Goal: Information Seeking & Learning: Check status

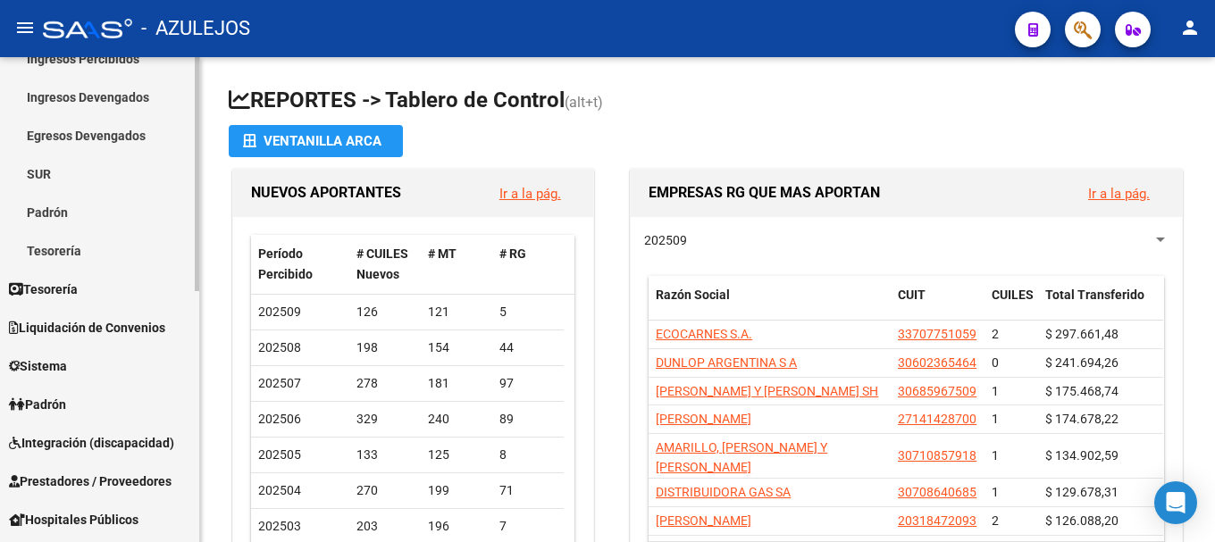
scroll to position [268, 0]
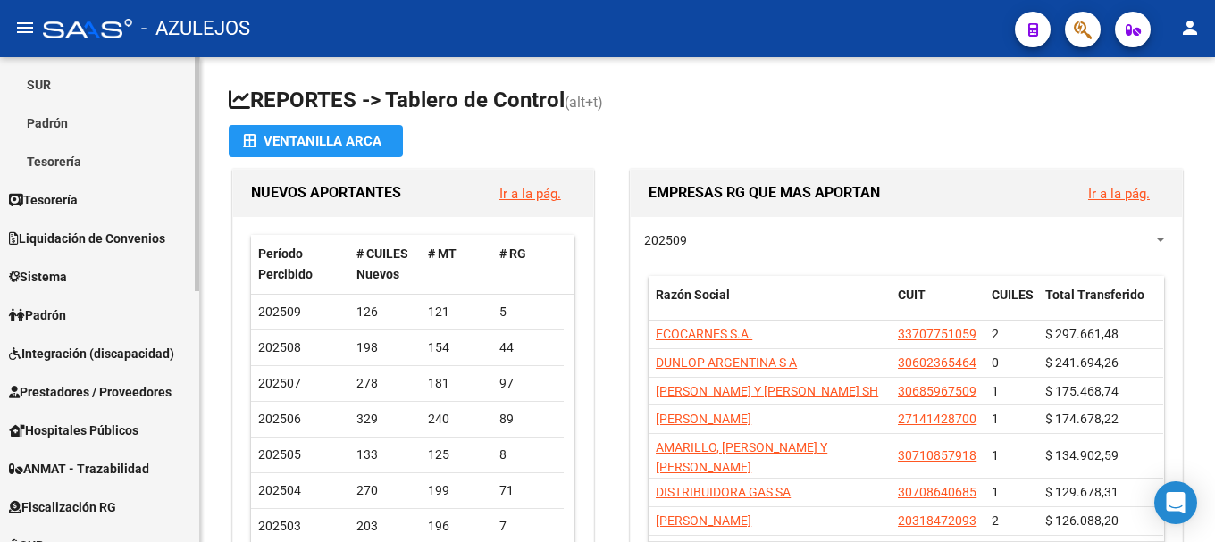
click at [119, 319] on link "Padrón" at bounding box center [99, 315] width 199 height 38
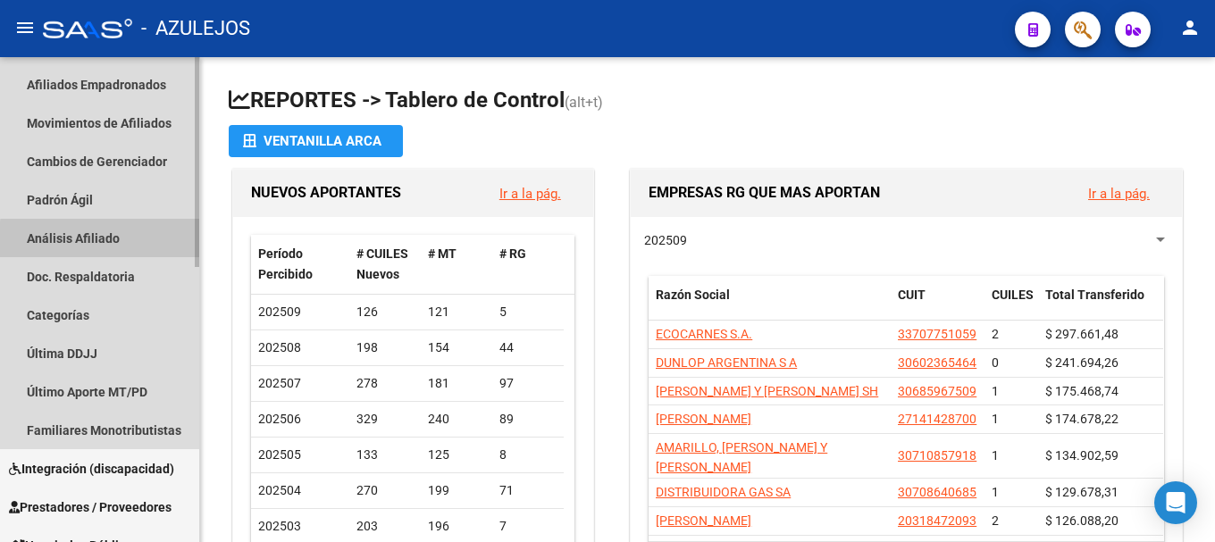
click at [116, 241] on link "Análisis Afiliado" at bounding box center [99, 238] width 199 height 38
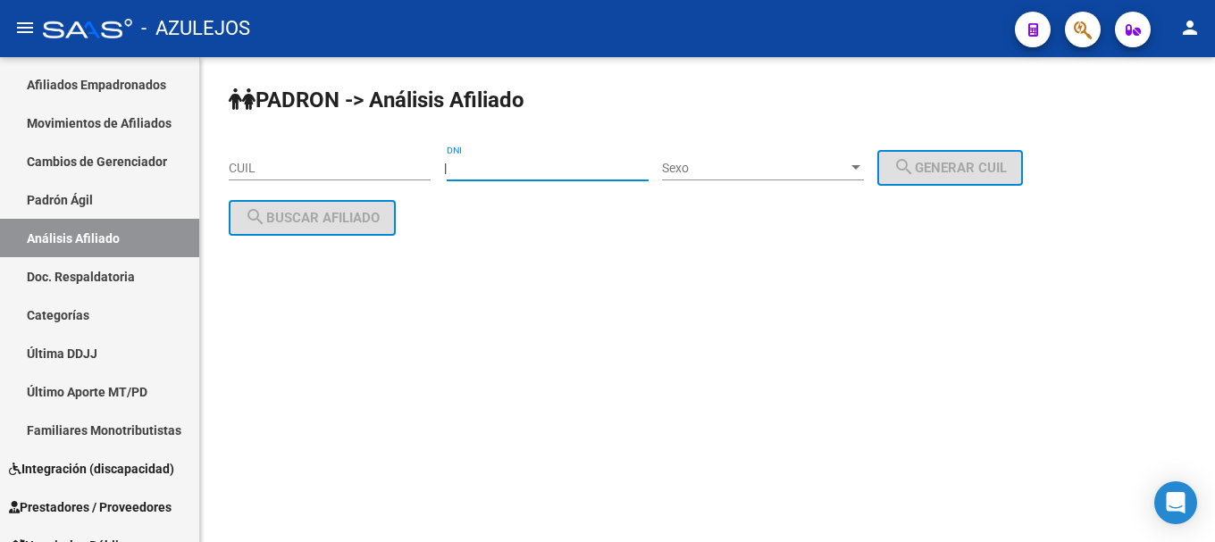
drag, startPoint x: 526, startPoint y: 172, endPoint x: 749, endPoint y: 58, distance: 249.8
click at [529, 172] on input "DNI" at bounding box center [548, 168] width 202 height 15
type input "23858287"
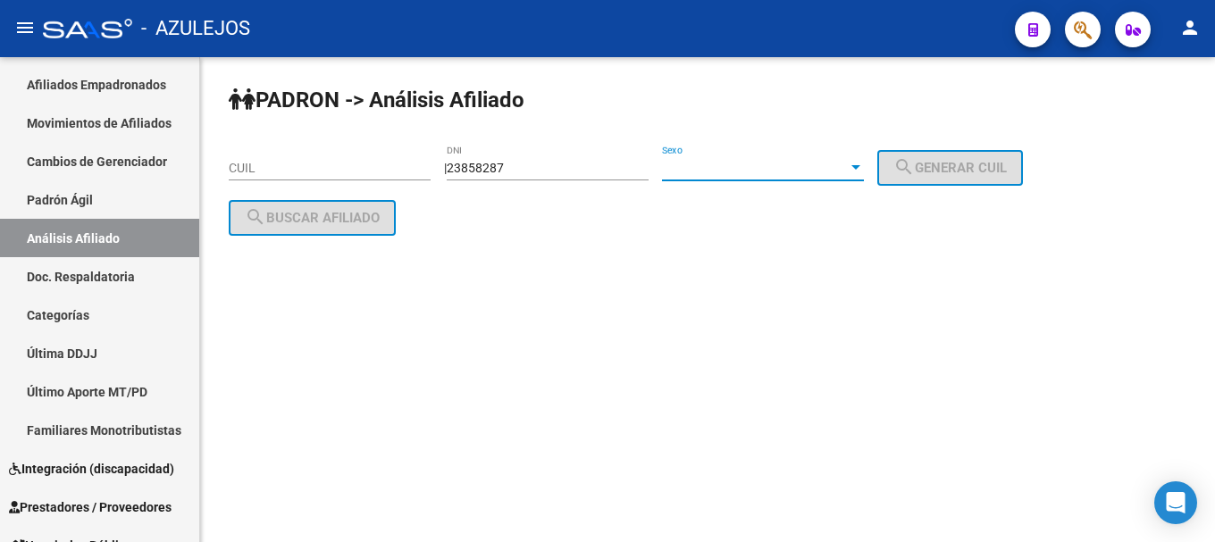
click at [864, 162] on div at bounding box center [856, 168] width 16 height 14
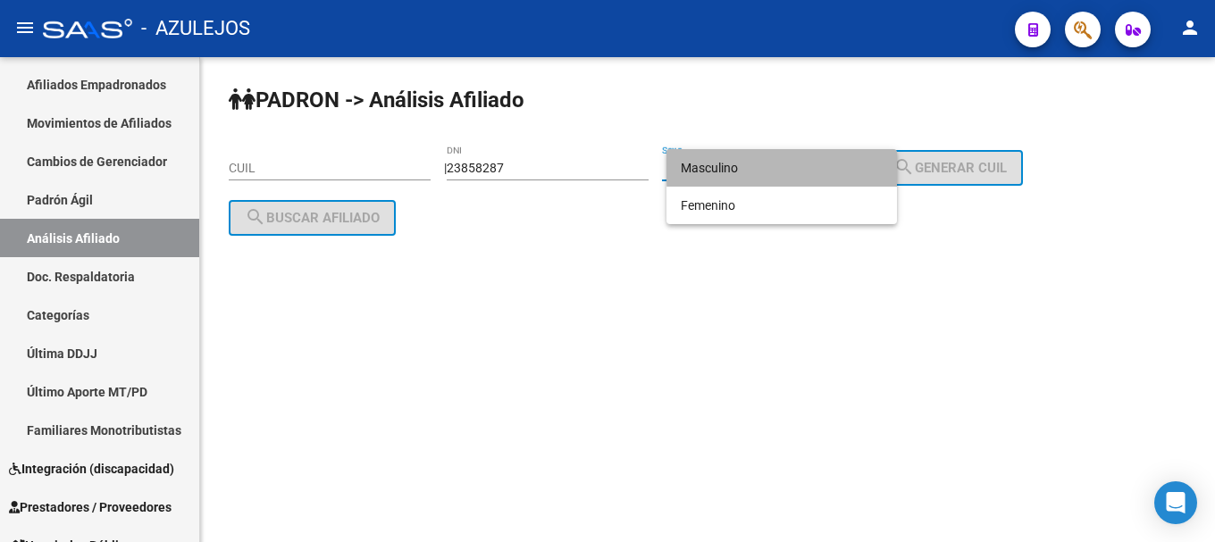
click at [851, 163] on span "Masculino" at bounding box center [782, 168] width 202 height 38
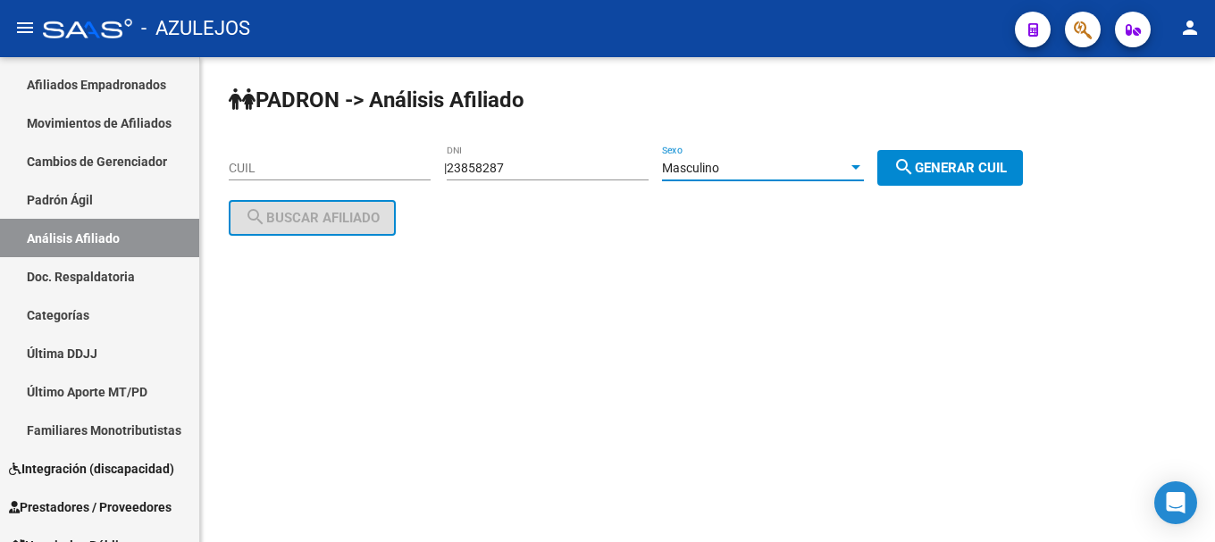
click at [981, 156] on button "search Generar CUIL" at bounding box center [951, 168] width 146 height 36
type input "20-23858287-4"
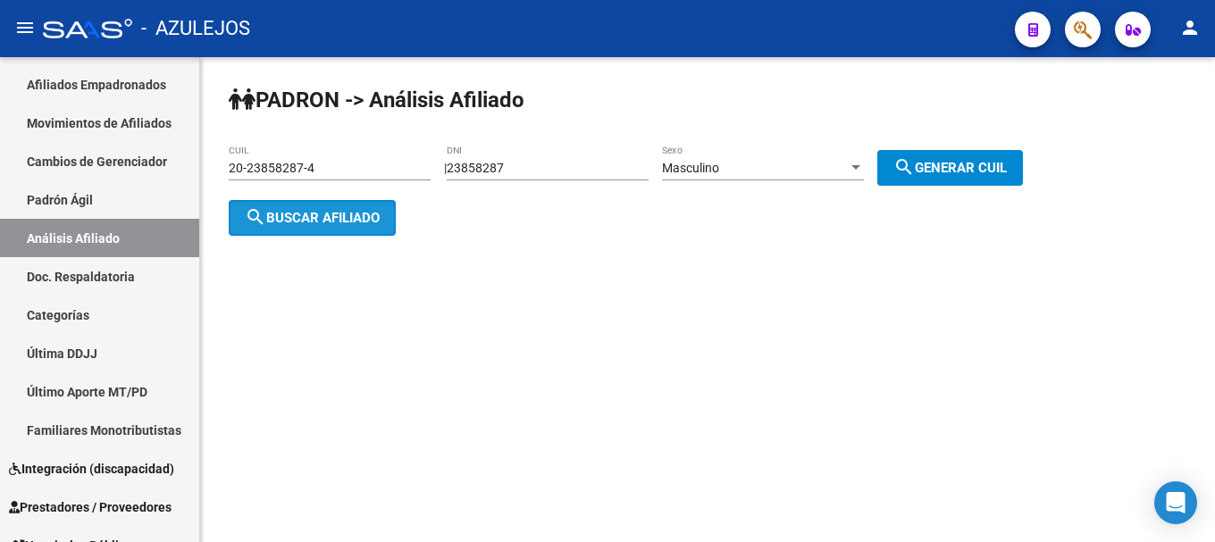
click at [318, 215] on span "search Buscar afiliado" at bounding box center [312, 218] width 135 height 16
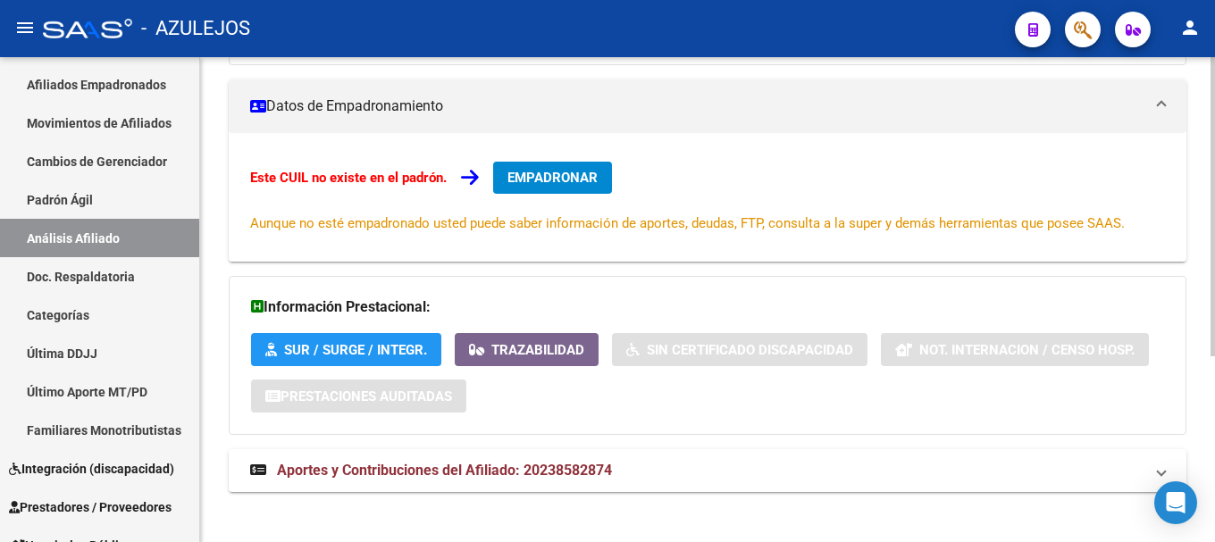
scroll to position [302, 0]
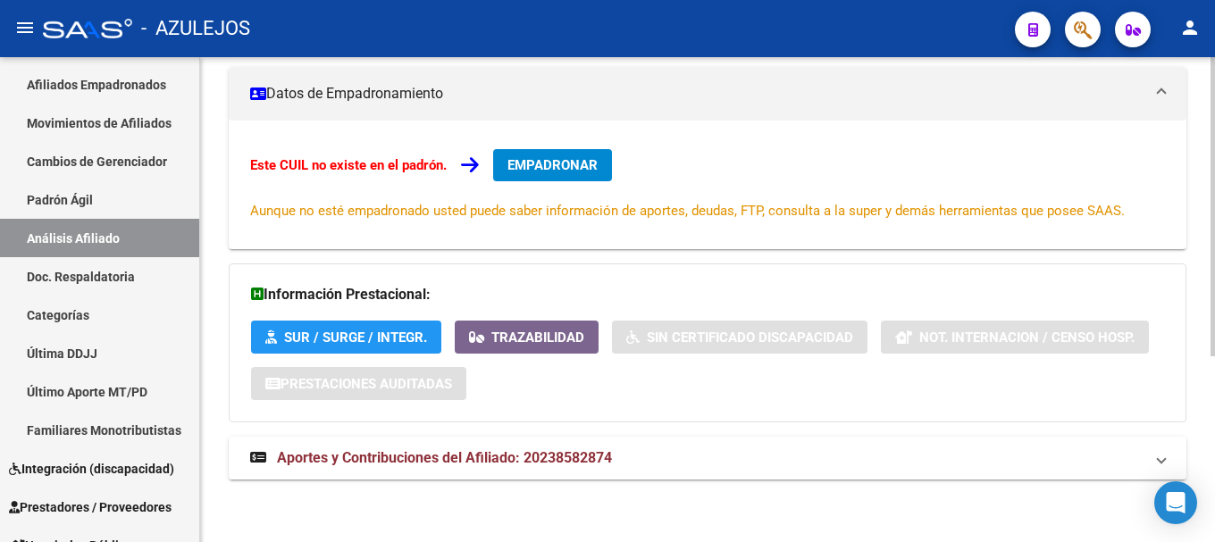
click at [441, 460] on span "Aportes y Contribuciones del Afiliado: 20238582874" at bounding box center [444, 458] width 335 height 17
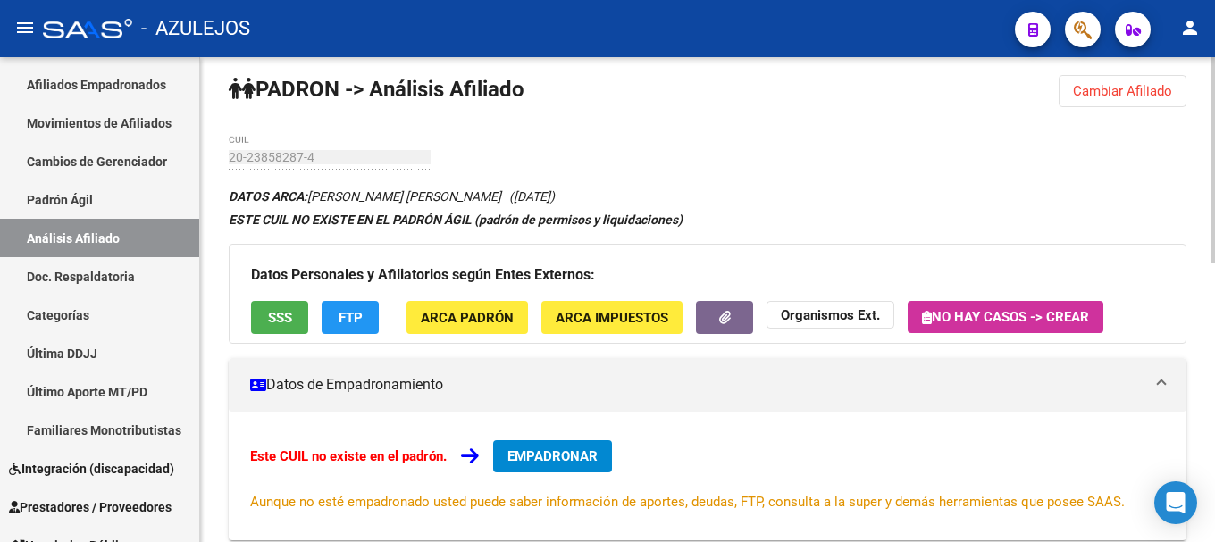
scroll to position [0, 0]
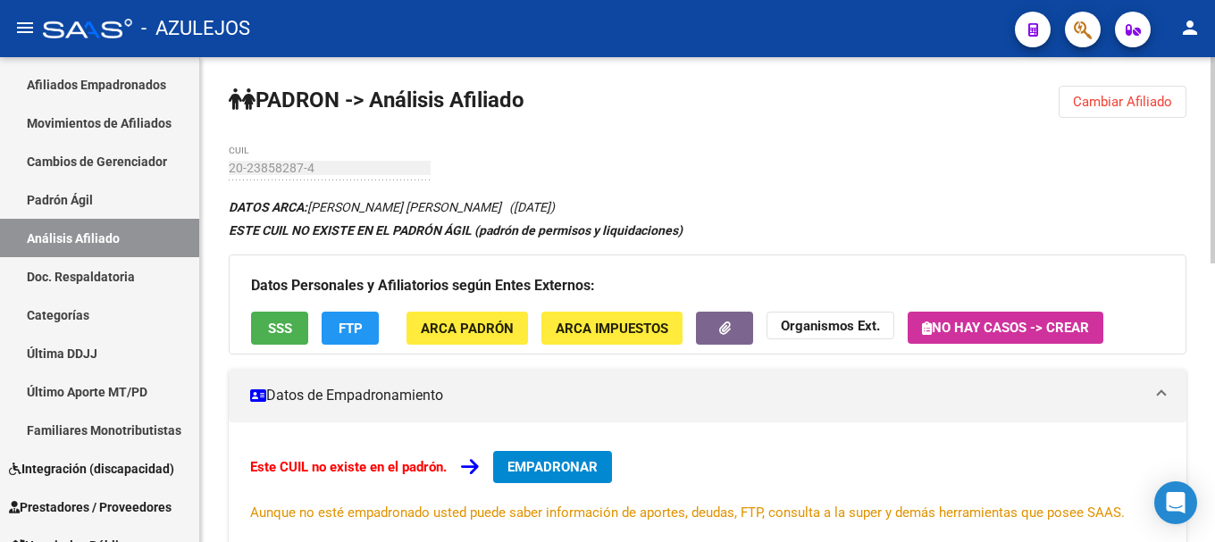
click at [872, 399] on mat-panel-title "Datos de Empadronamiento" at bounding box center [697, 396] width 894 height 20
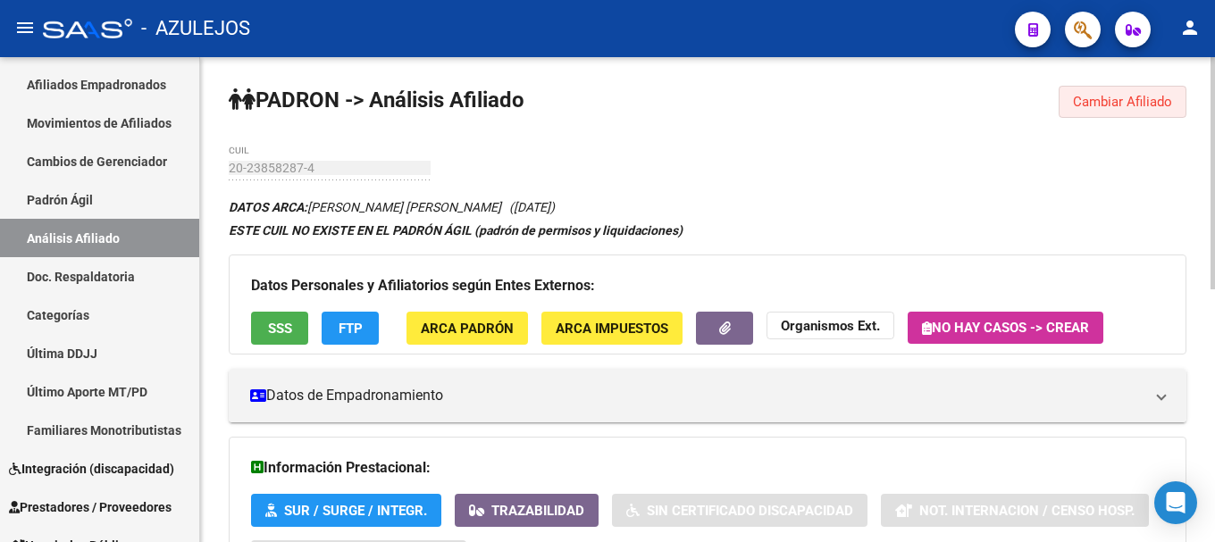
click at [1109, 113] on button "Cambiar Afiliado" at bounding box center [1123, 102] width 128 height 32
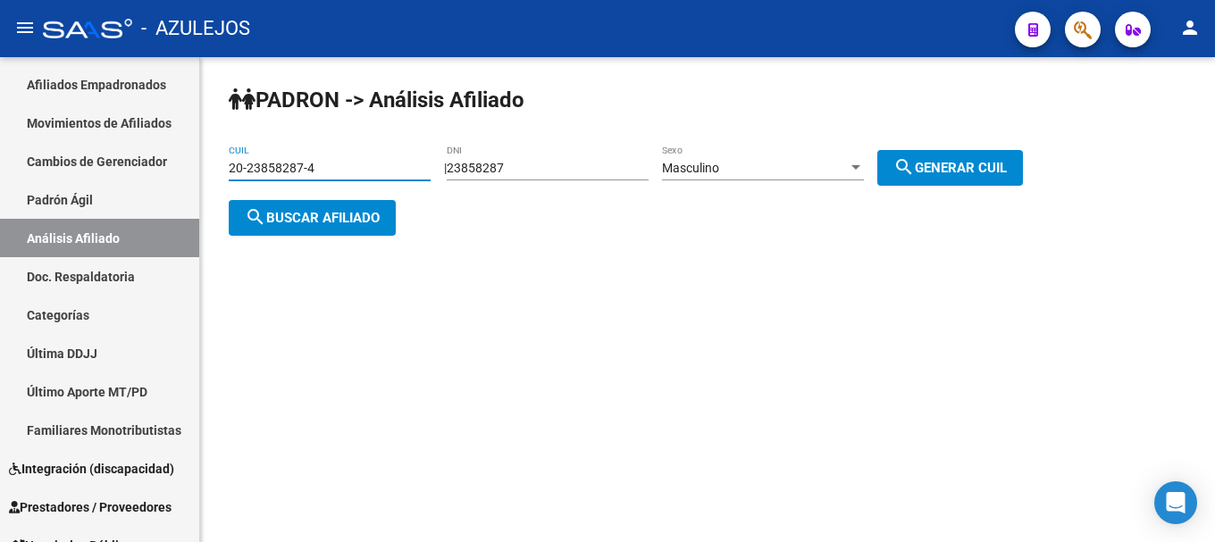
drag, startPoint x: 374, startPoint y: 175, endPoint x: 207, endPoint y: 181, distance: 166.3
click at [207, 181] on div "PADRON -> Análisis Afiliado 20-23858287-4 CUIL | 23858287 DNI Masculino Sexo se…" at bounding box center [707, 175] width 1015 height 236
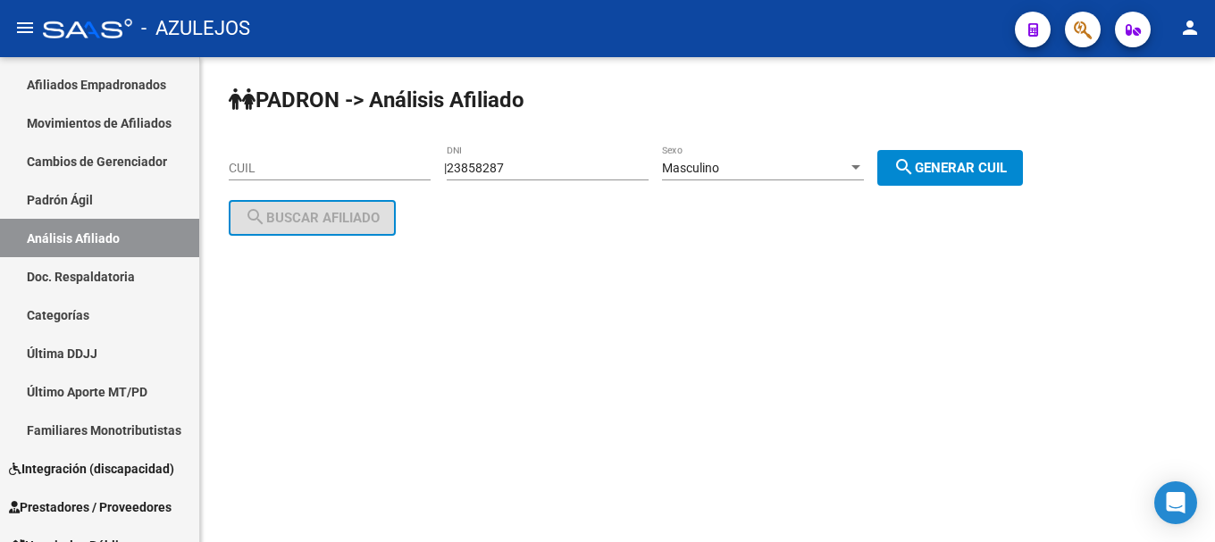
drag, startPoint x: 244, startPoint y: 163, endPoint x: 517, endPoint y: 292, distance: 301.8
click at [517, 292] on mat-sidenav-content "PADRON -> Análisis Afiliado CUIL | 23858287 DNI Masculino Sexo search Generar C…" at bounding box center [707, 299] width 1015 height 485
paste input "27-20729749-1"
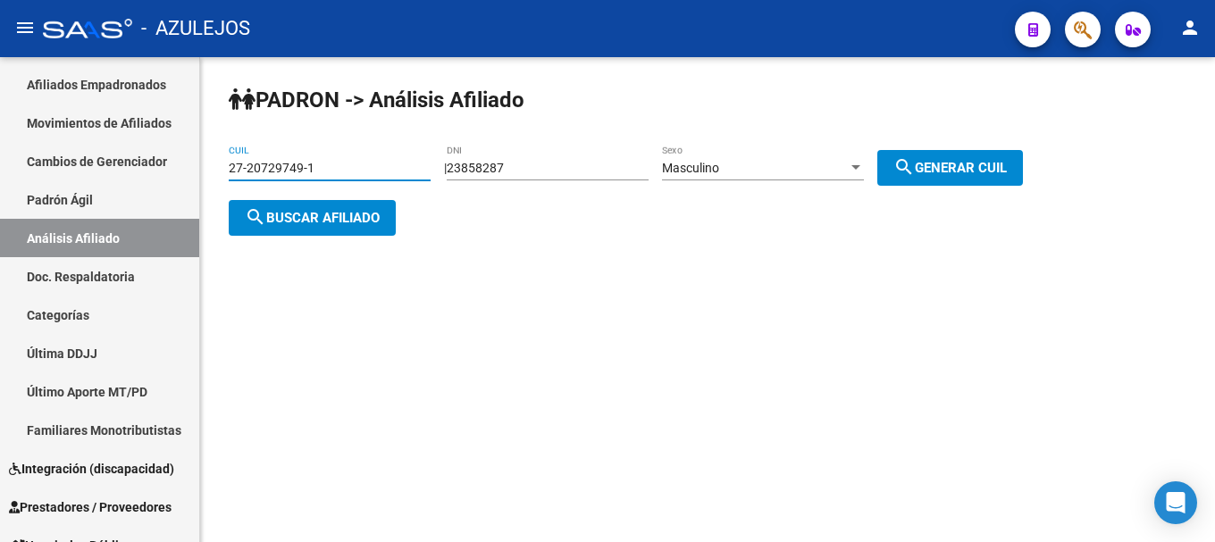
type input "27-20729749-1"
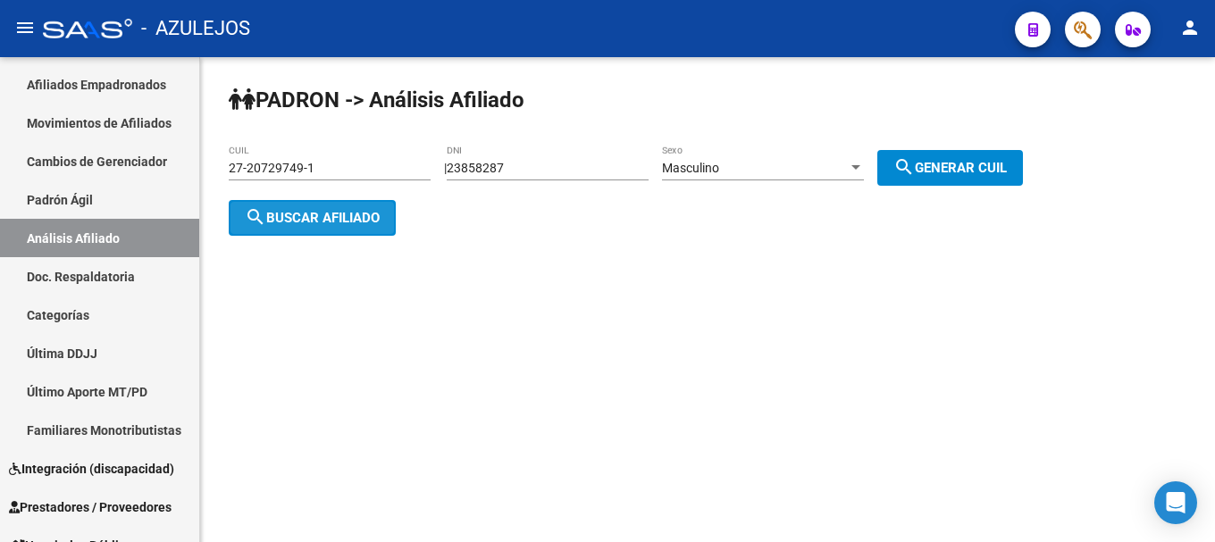
click at [380, 223] on span "search Buscar afiliado" at bounding box center [312, 218] width 135 height 16
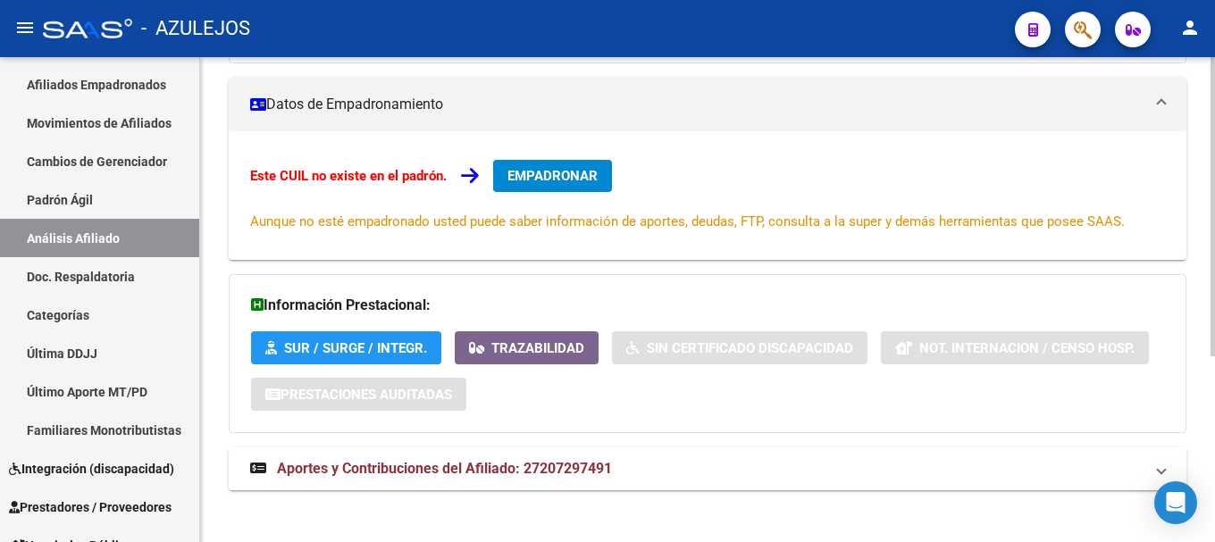
scroll to position [302, 0]
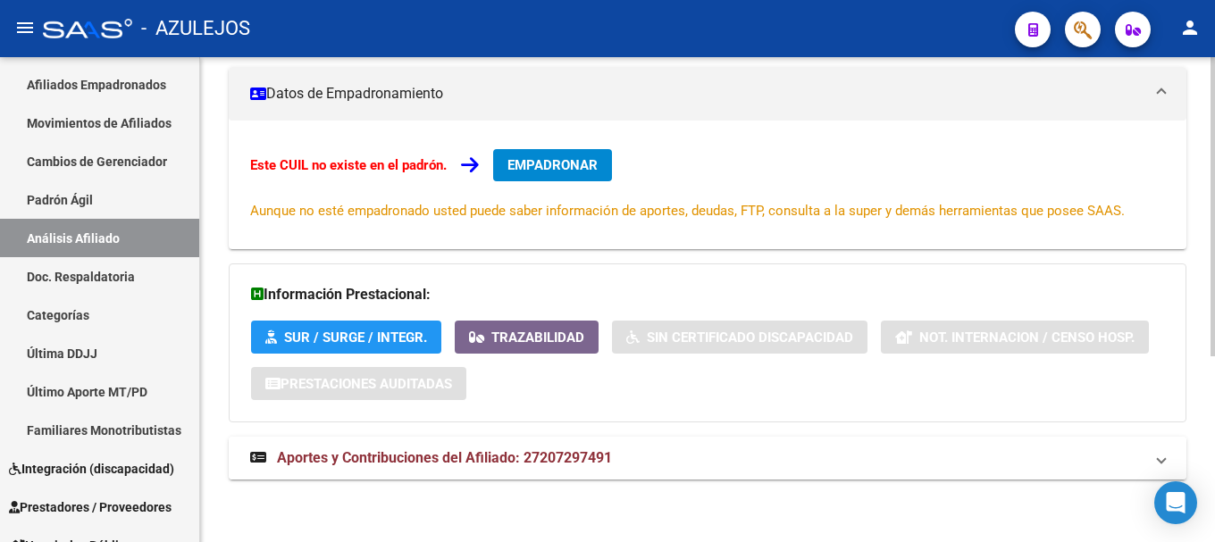
click at [381, 461] on span "Aportes y Contribuciones del Afiliado: 27207297491" at bounding box center [444, 458] width 335 height 17
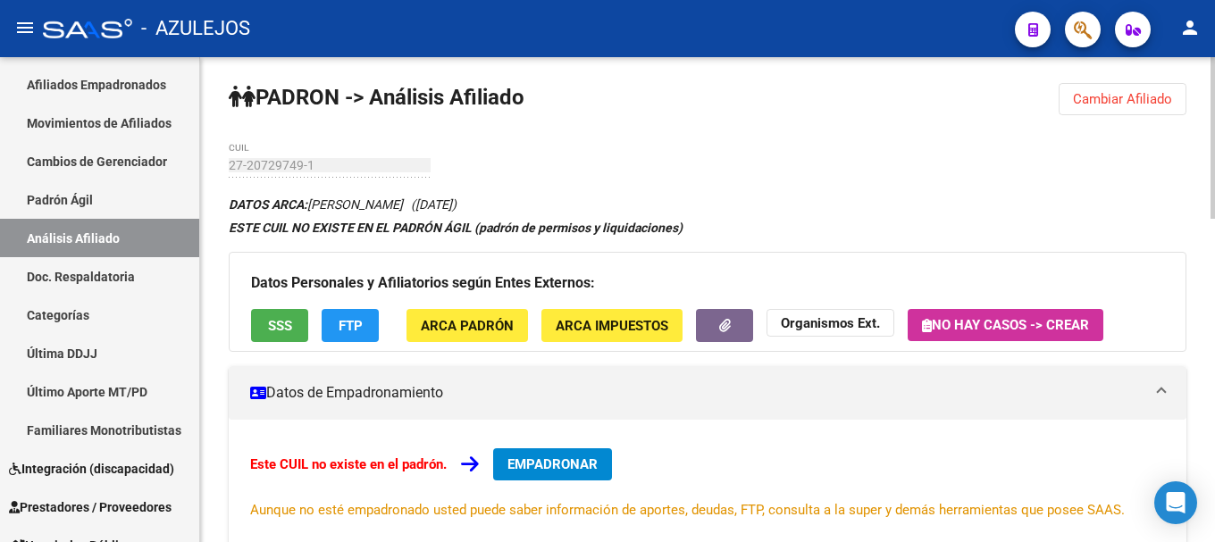
scroll to position [0, 0]
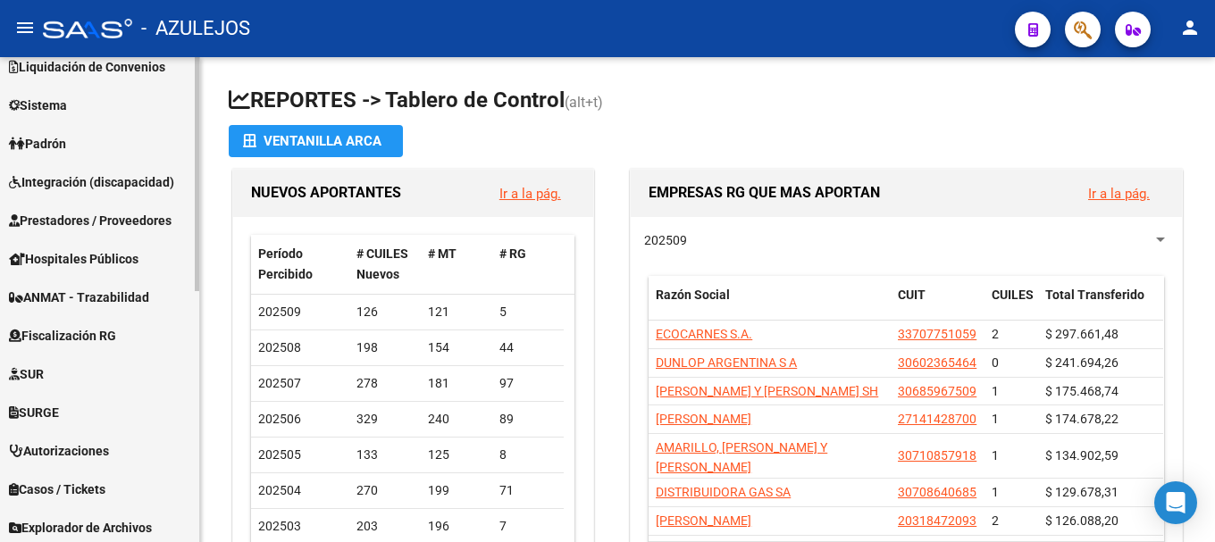
scroll to position [447, 0]
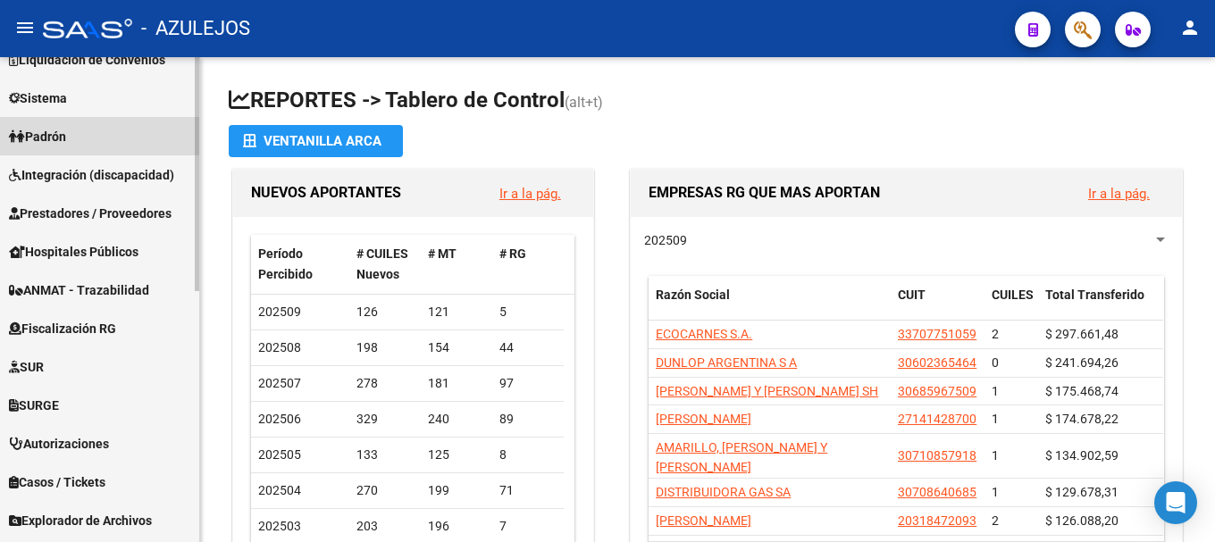
click at [66, 128] on span "Padrón" at bounding box center [37, 137] width 57 height 20
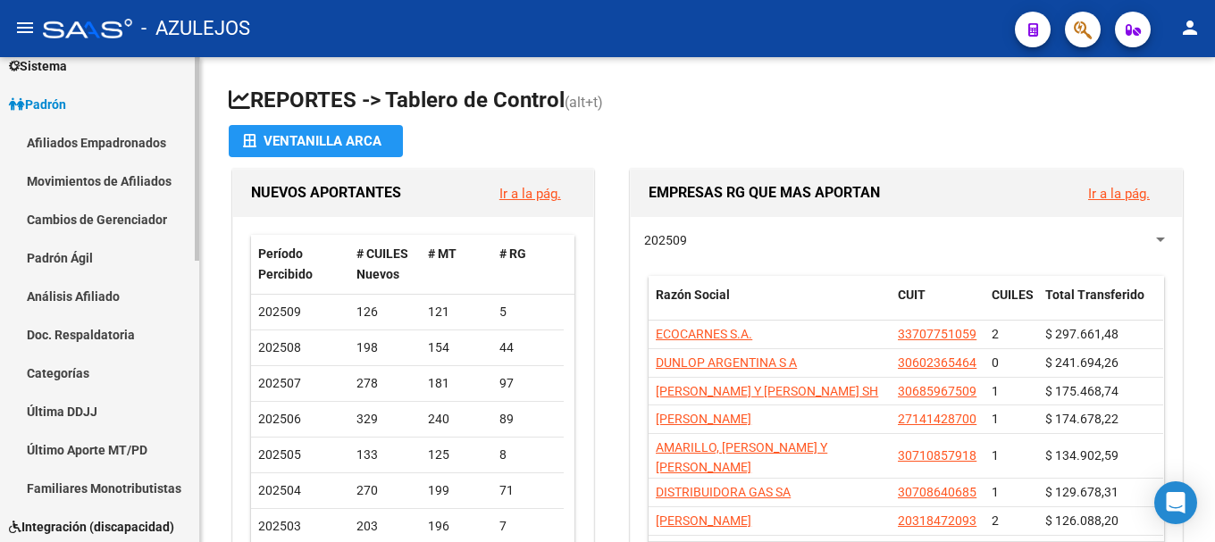
scroll to position [178, 0]
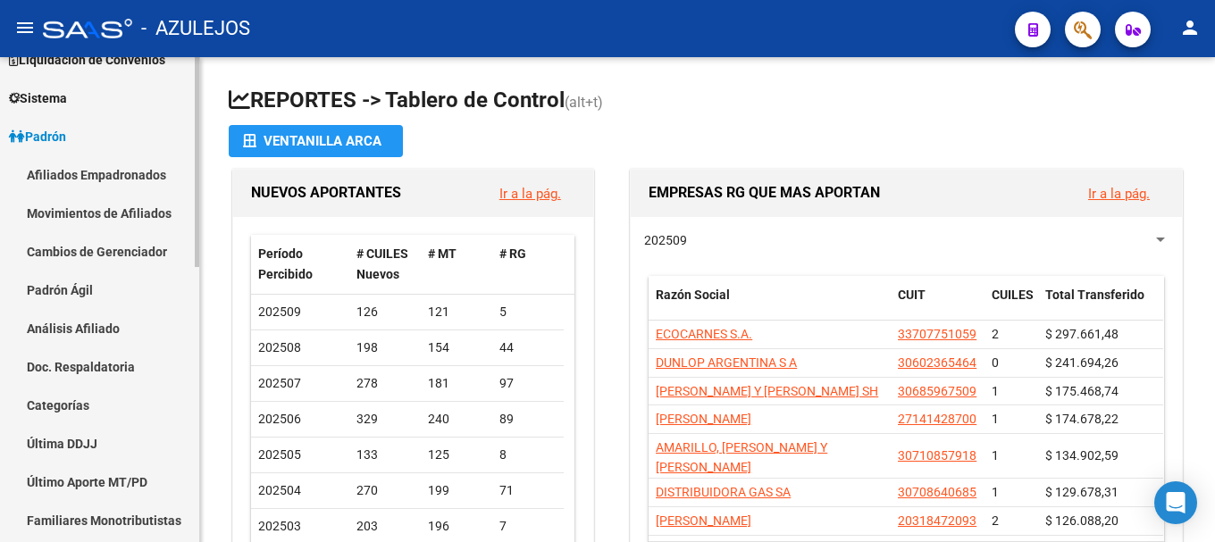
click at [81, 333] on link "Análisis Afiliado" at bounding box center [99, 328] width 199 height 38
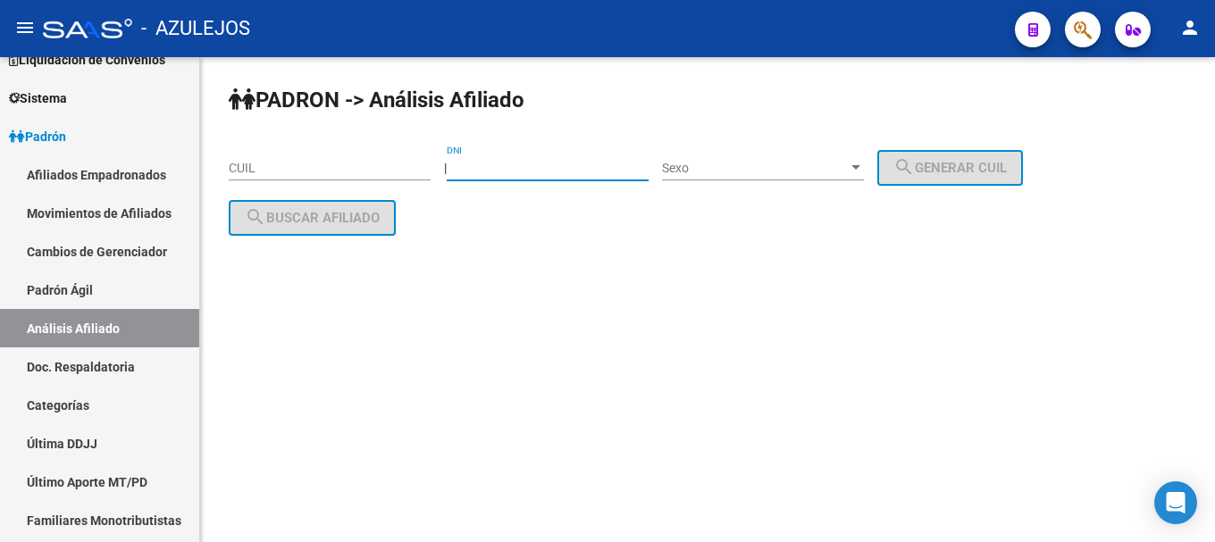
click at [507, 166] on input "DNI" at bounding box center [548, 168] width 202 height 15
type input "23370115"
click at [864, 174] on div at bounding box center [856, 168] width 16 height 14
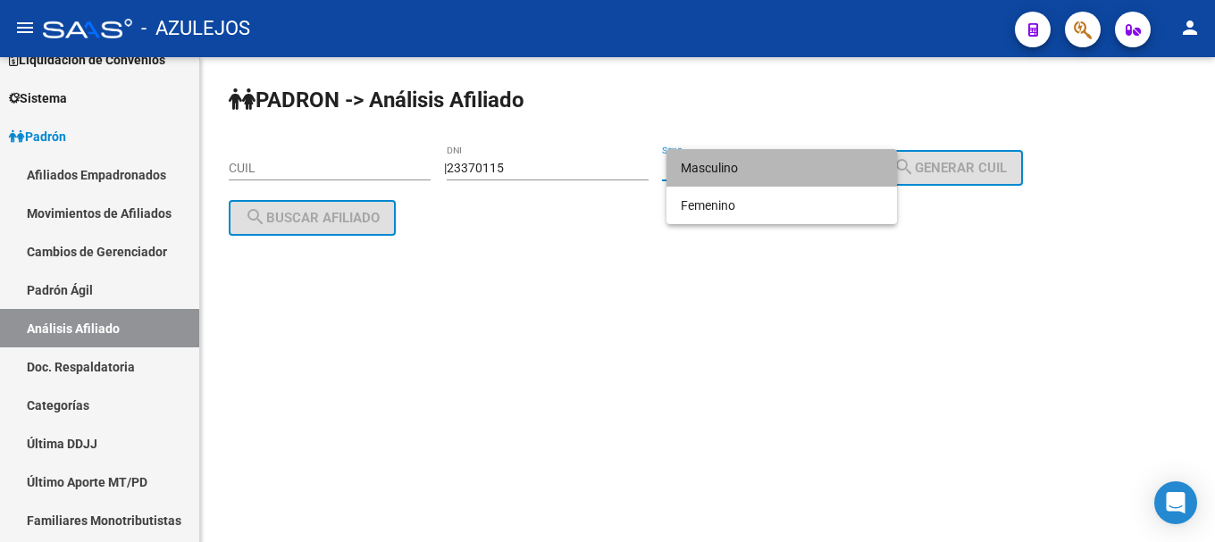
click at [873, 174] on span "Masculino" at bounding box center [782, 168] width 202 height 38
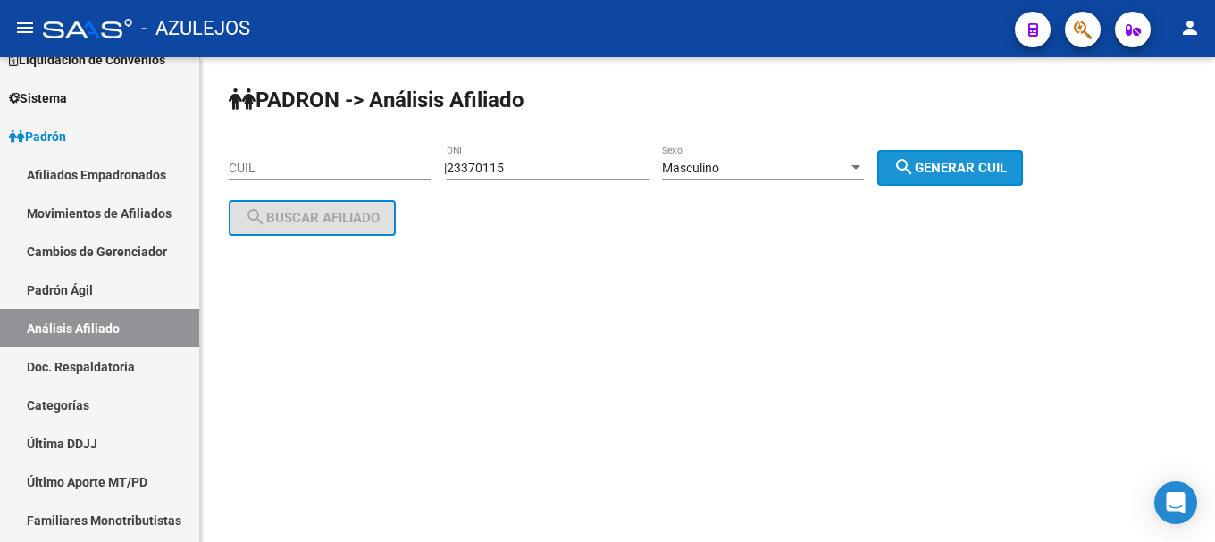
click at [915, 168] on mat-icon "search" at bounding box center [904, 166] width 21 height 21
type input "20-23370115-8"
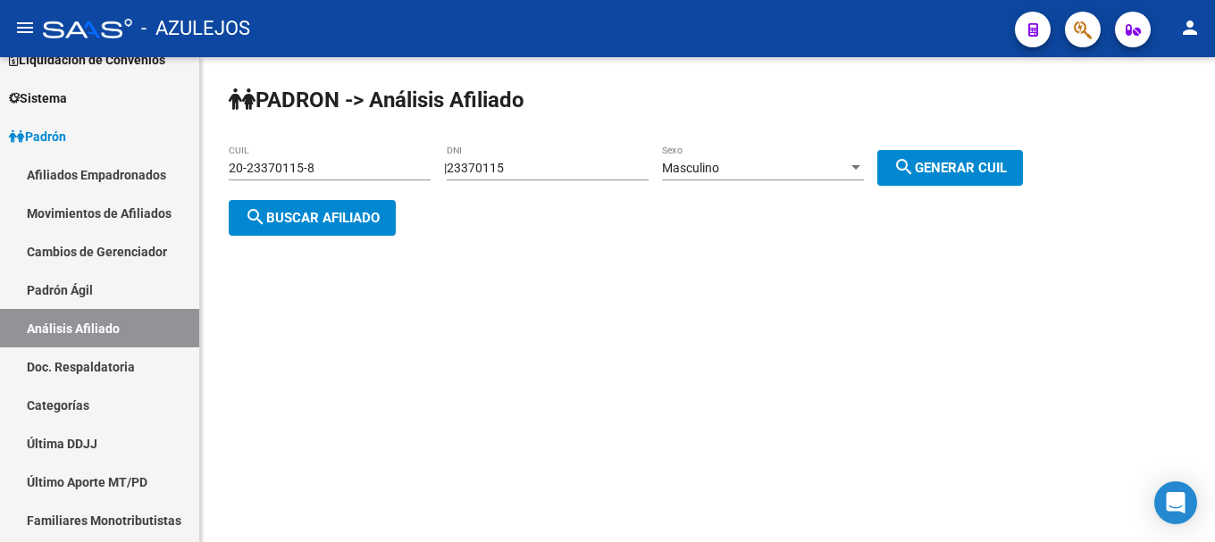
click at [354, 223] on span "search Buscar afiliado" at bounding box center [312, 218] width 135 height 16
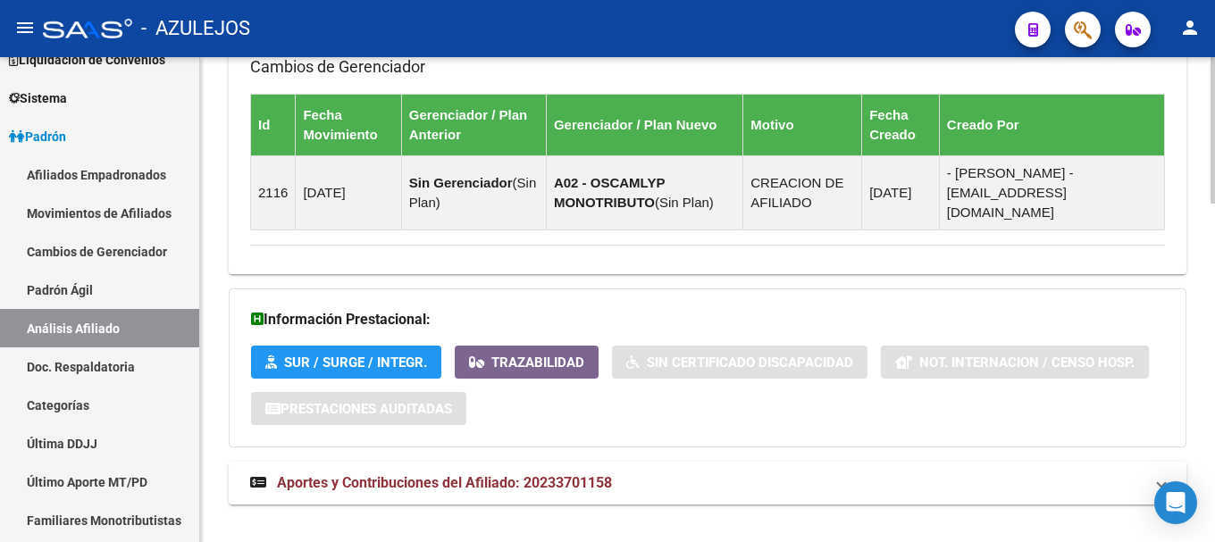
scroll to position [1117, 0]
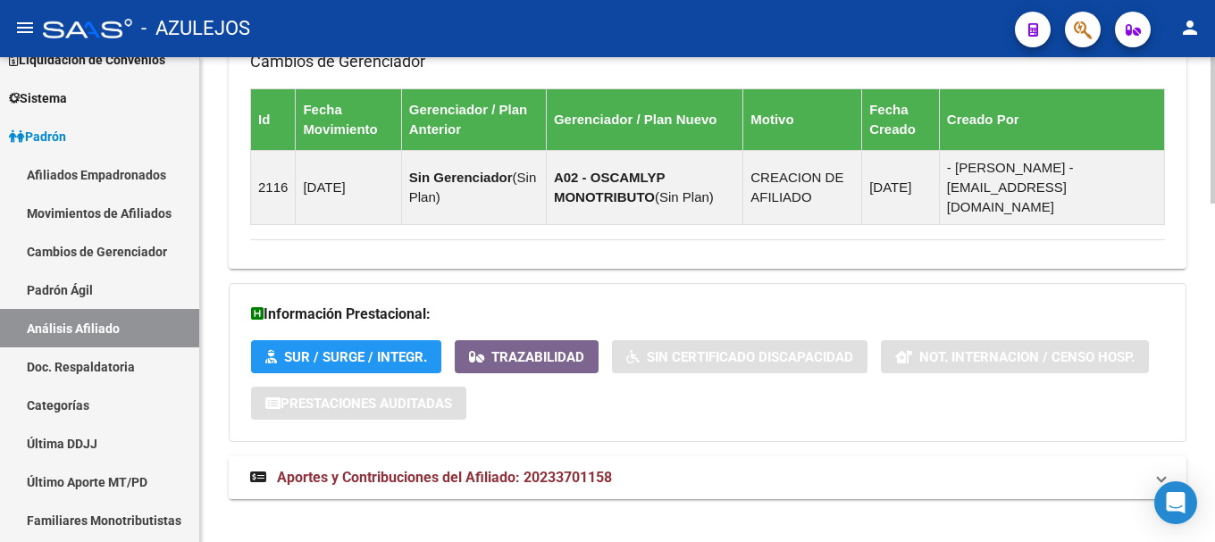
click at [495, 469] on span "Aportes y Contribuciones del Afiliado: 20233701158" at bounding box center [444, 477] width 335 height 17
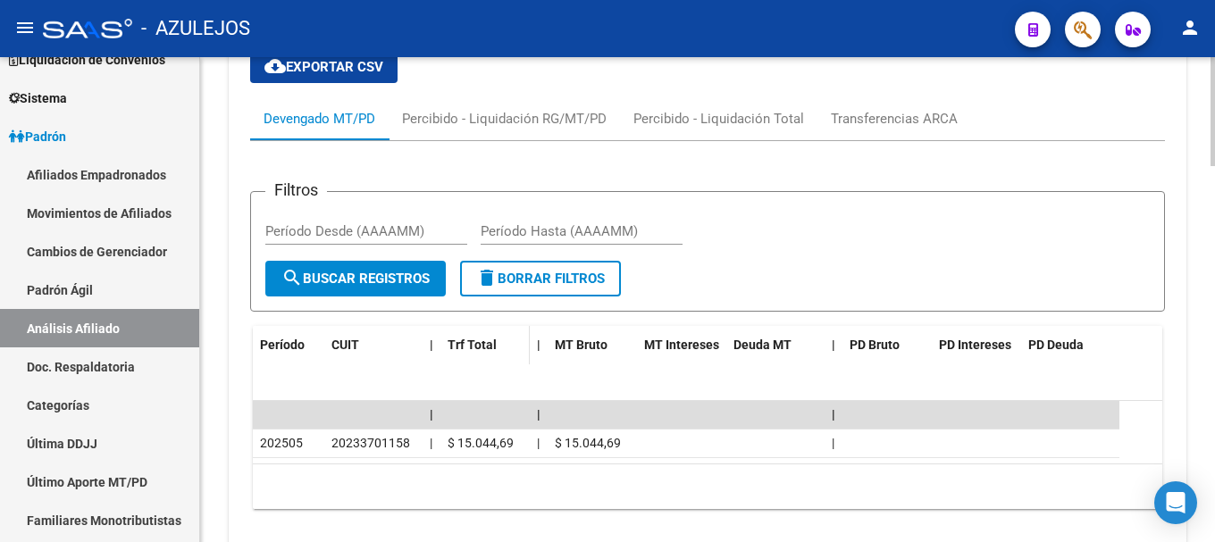
scroll to position [1653, 0]
